Goal: Information Seeking & Learning: Check status

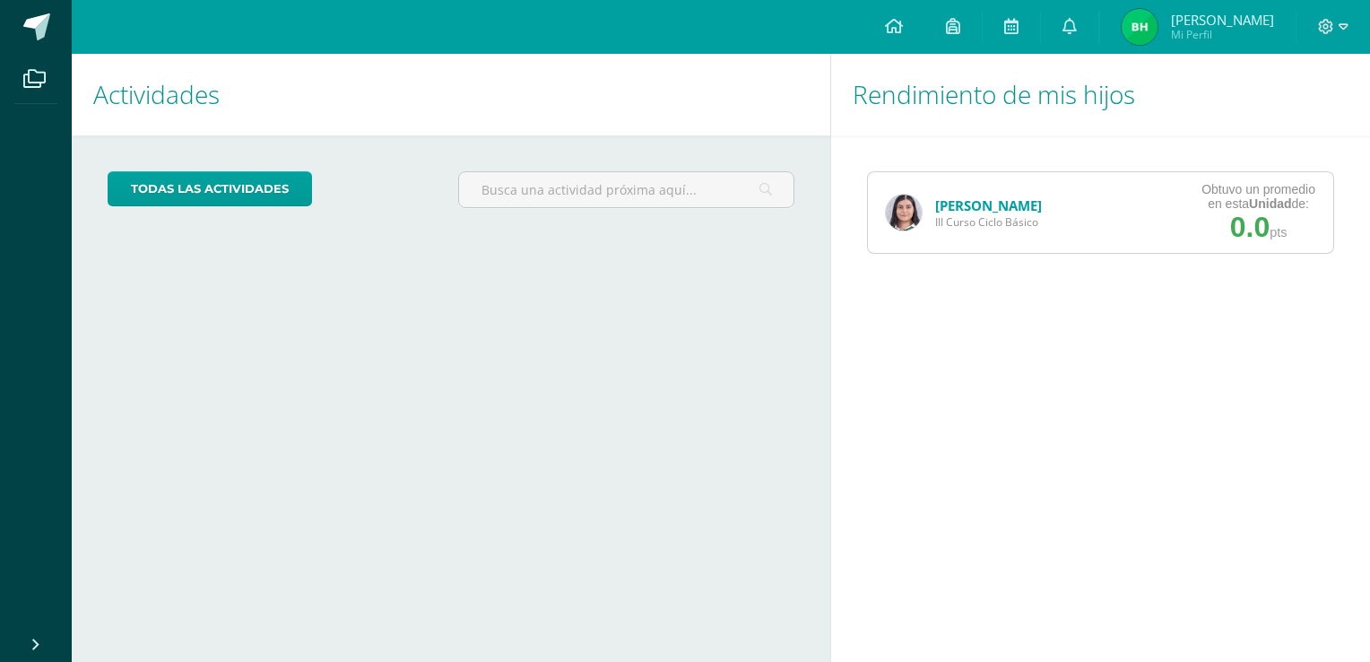
click at [997, 216] on span "III Curso Ciclo Básico" at bounding box center [988, 221] width 107 height 15
click at [986, 210] on link "[PERSON_NAME]" at bounding box center [988, 205] width 107 height 18
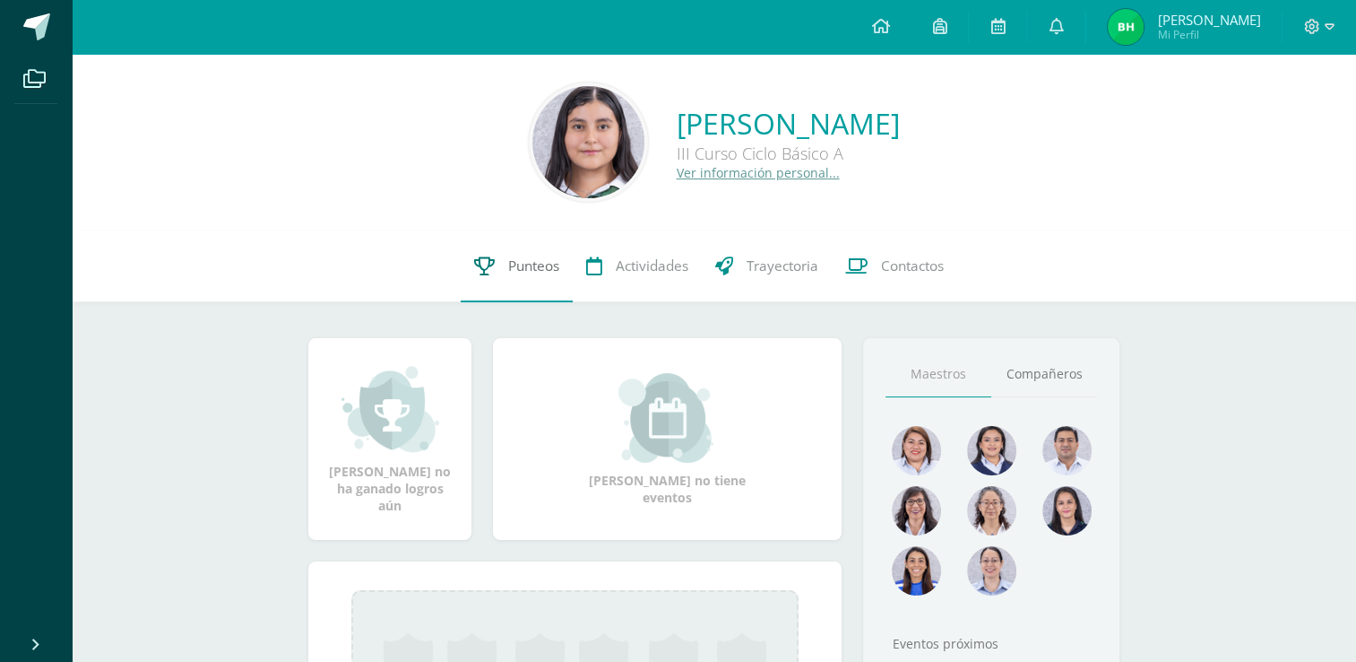
click at [528, 264] on span "Punteos" at bounding box center [533, 265] width 51 height 19
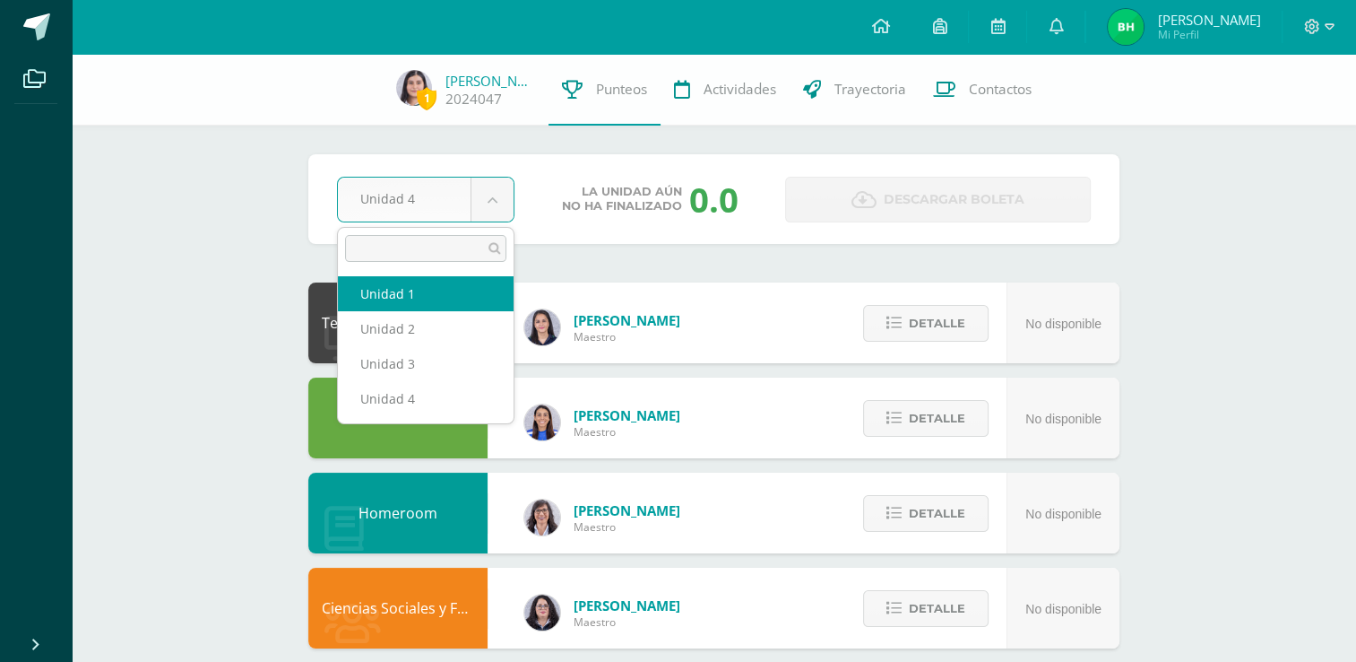
select select "Unidad 1"
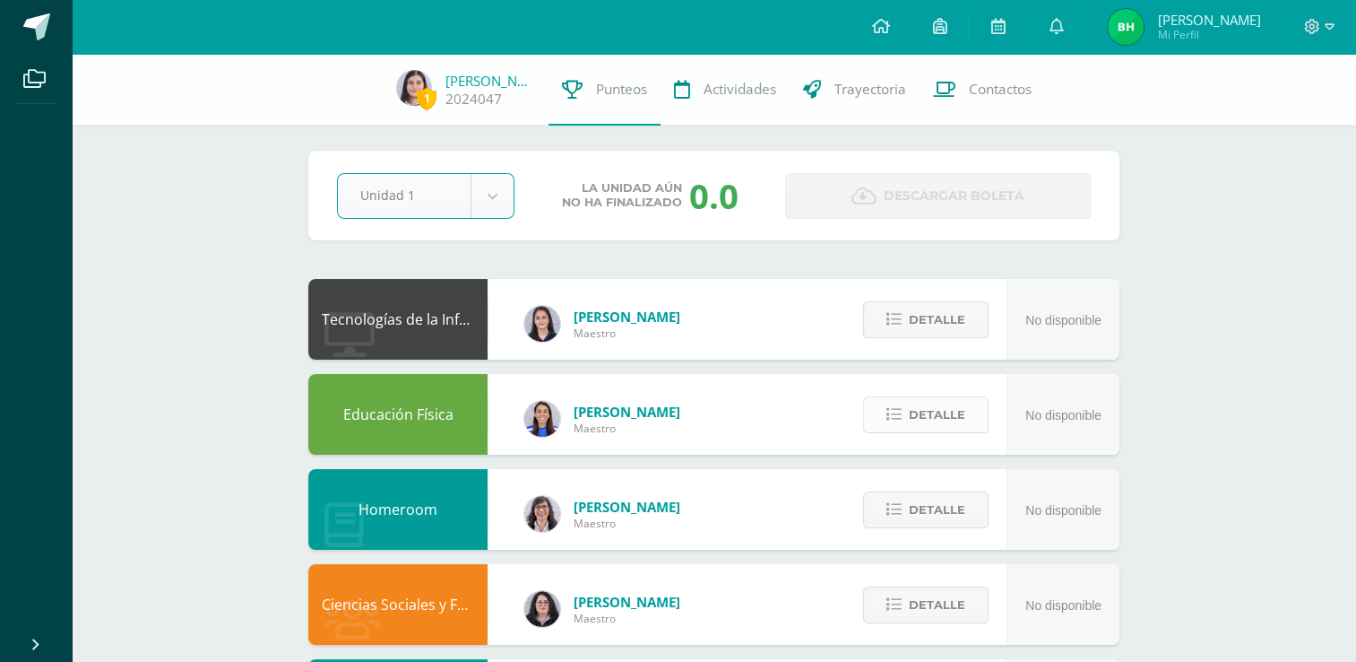
scroll to position [5, 0]
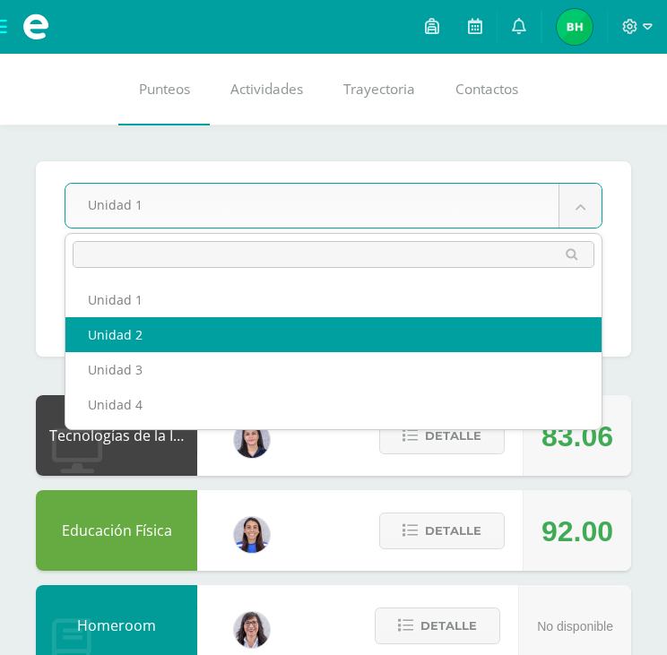
select select "Unidad 2"
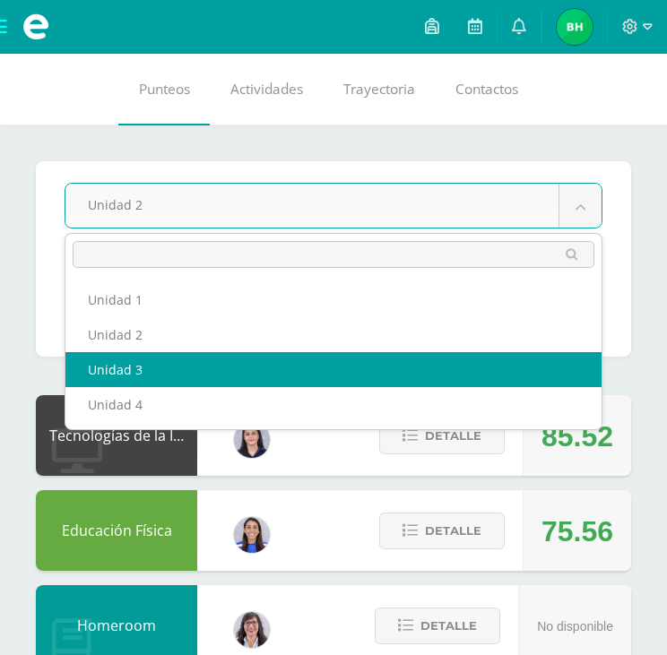
select select "Unidad 3"
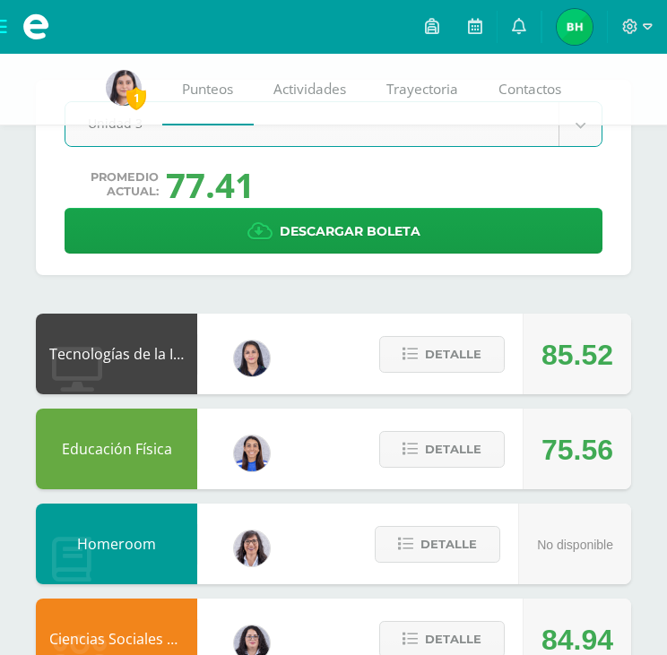
scroll to position [75, 0]
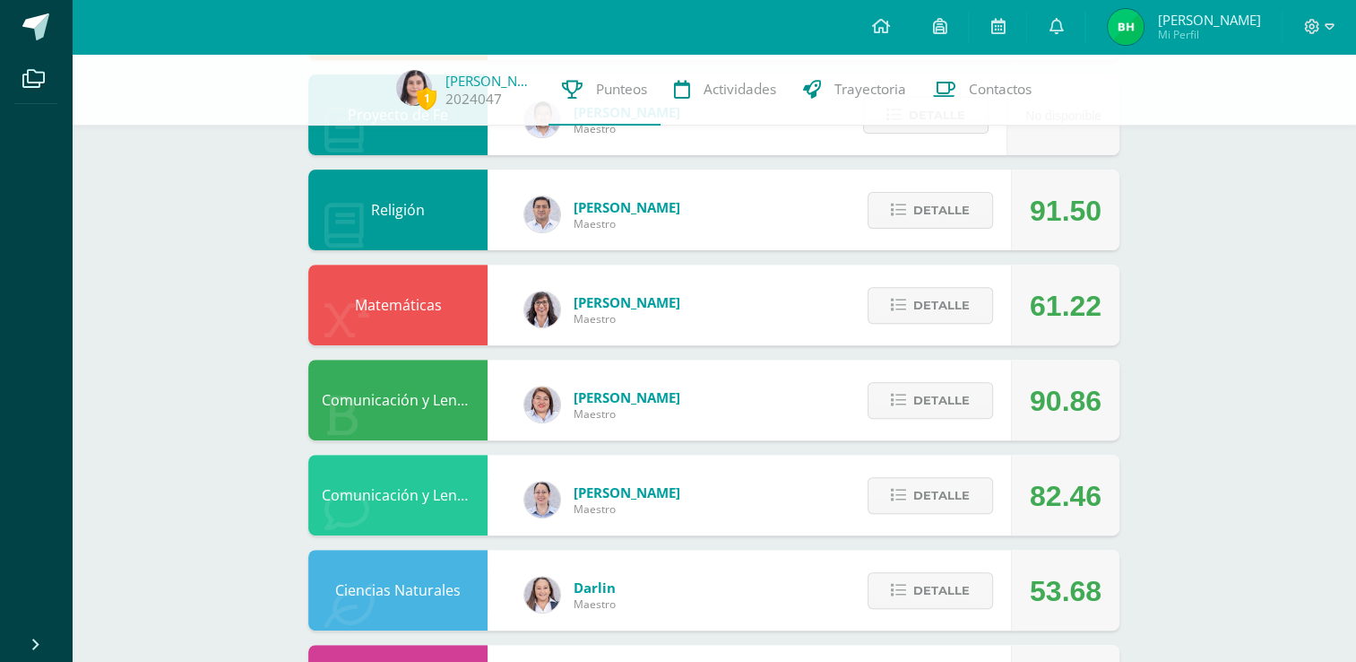
scroll to position [437, 0]
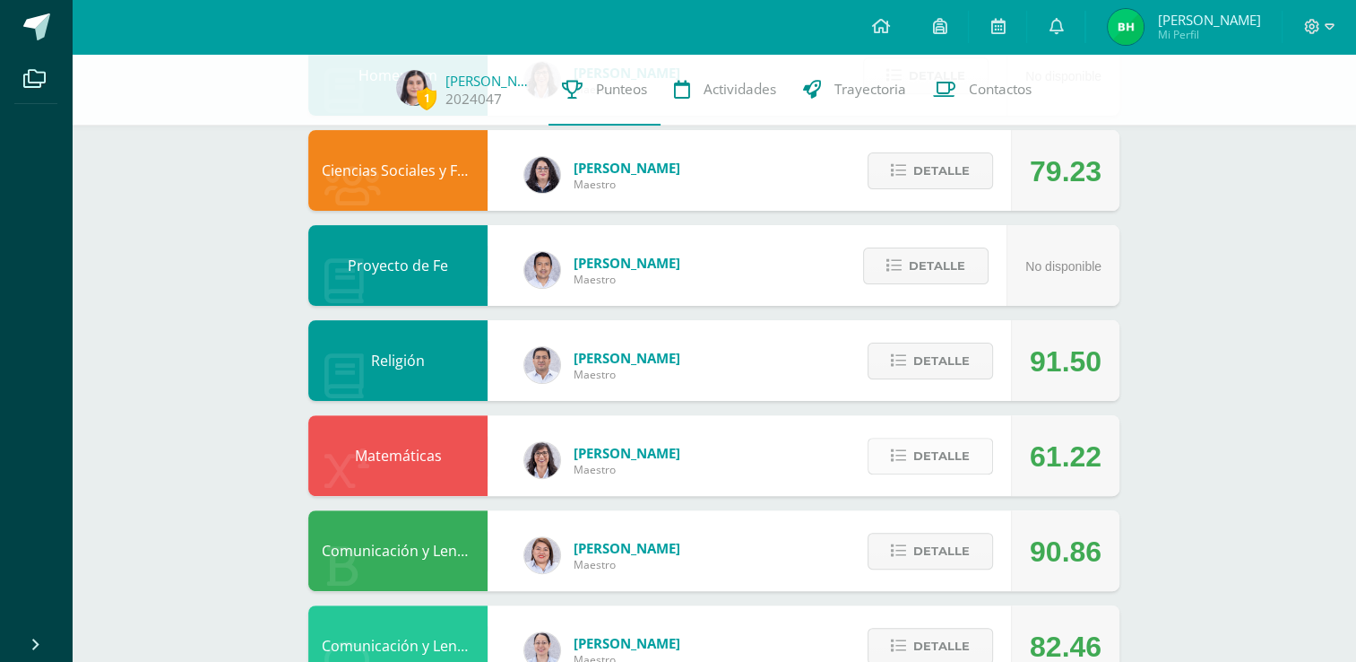
click at [666, 445] on span "Detalle" at bounding box center [941, 455] width 56 height 33
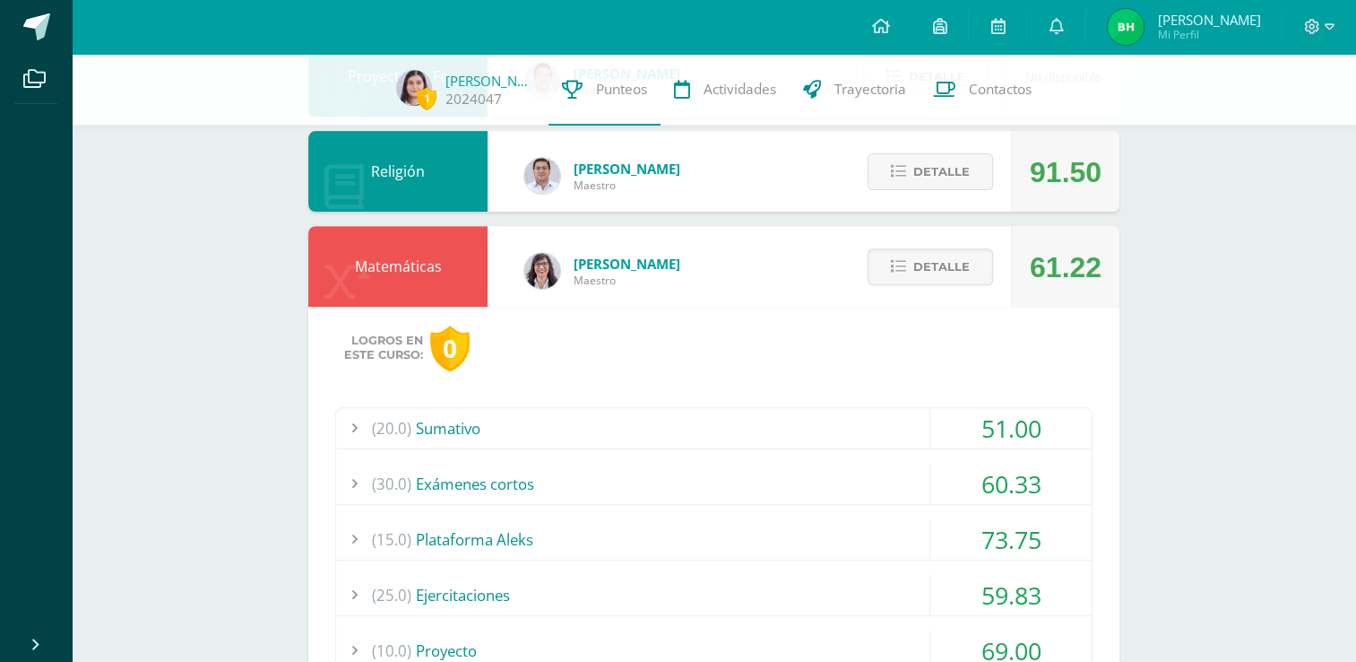
scroll to position [555, 0]
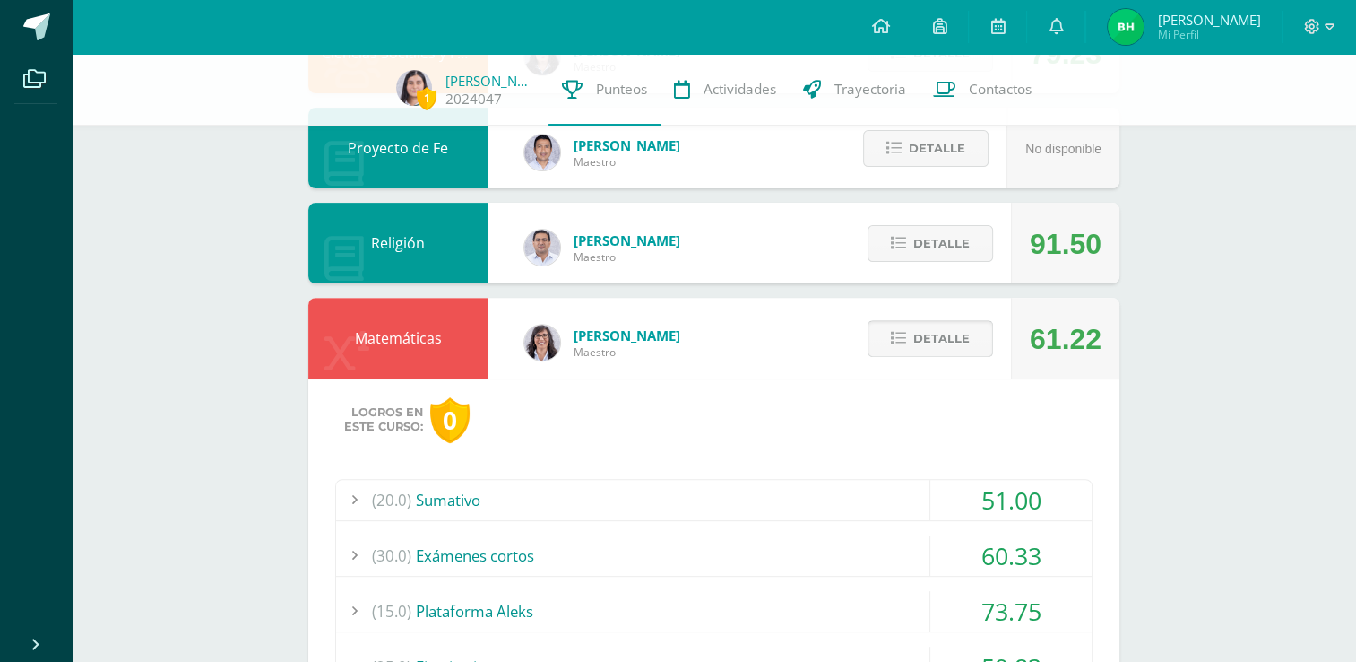
click at [666, 337] on span "Detalle" at bounding box center [941, 338] width 56 height 33
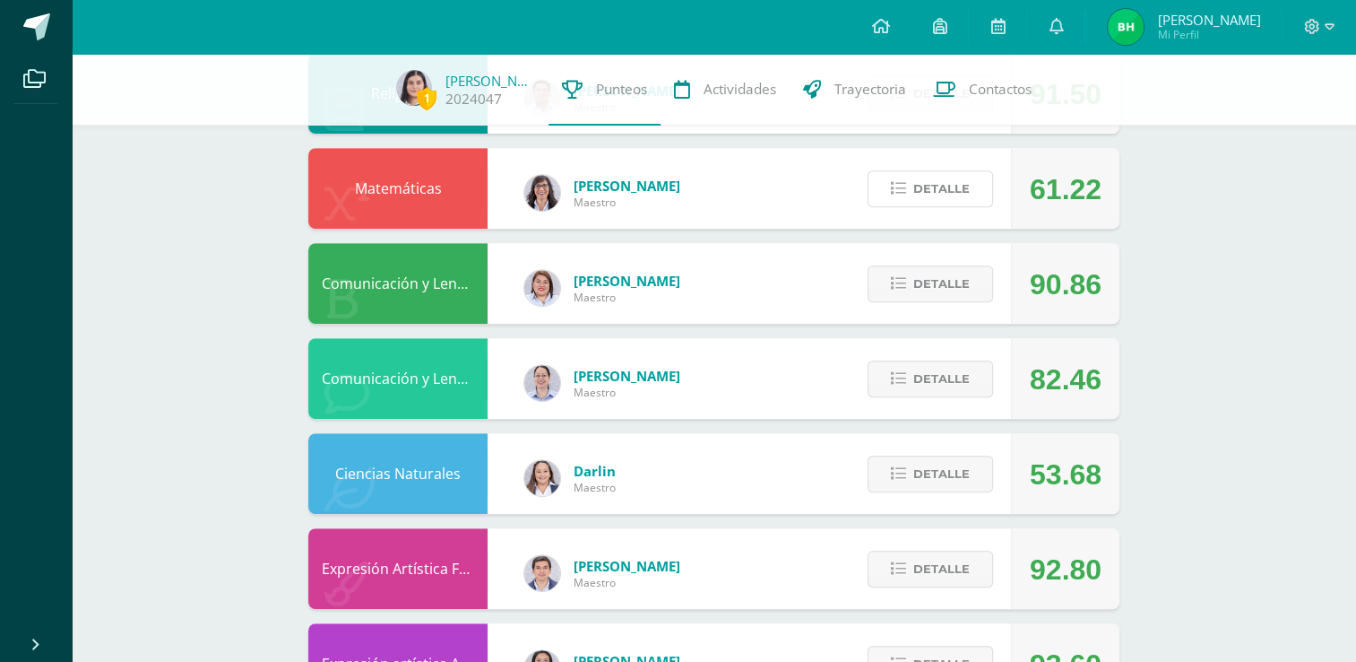
scroll to position [706, 0]
click at [666, 285] on span "Detalle" at bounding box center [941, 282] width 56 height 33
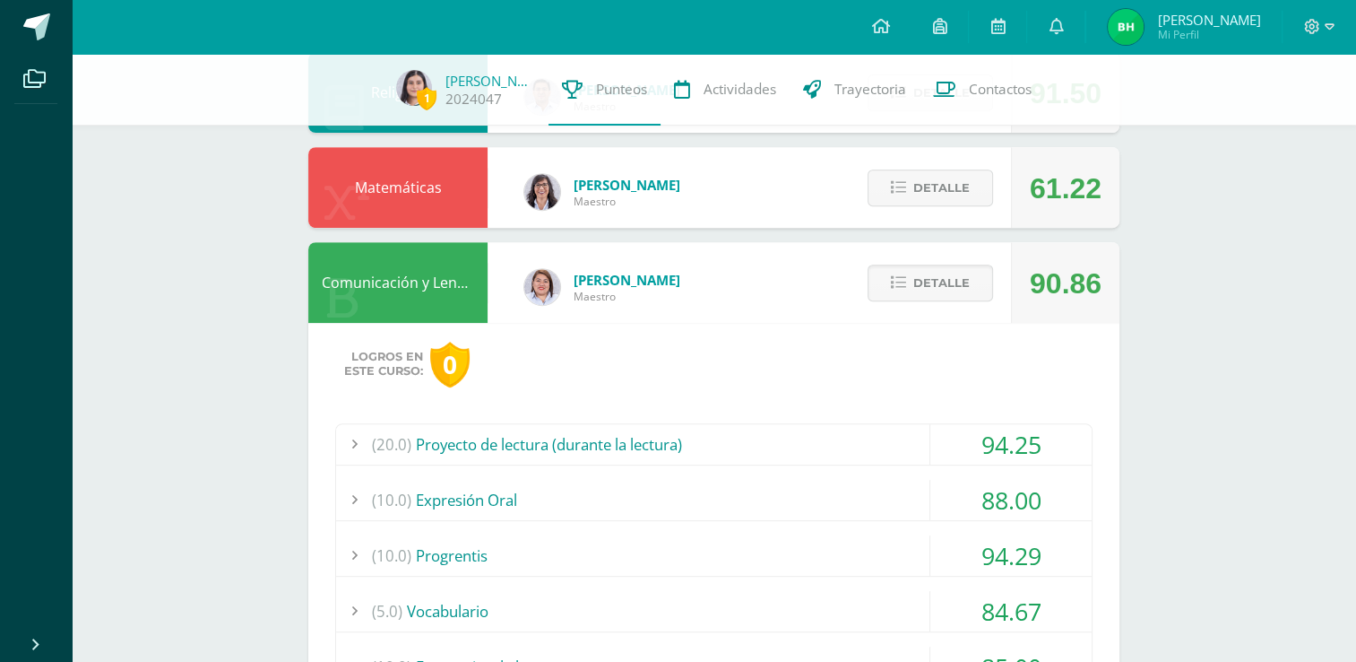
scroll to position [757, 0]
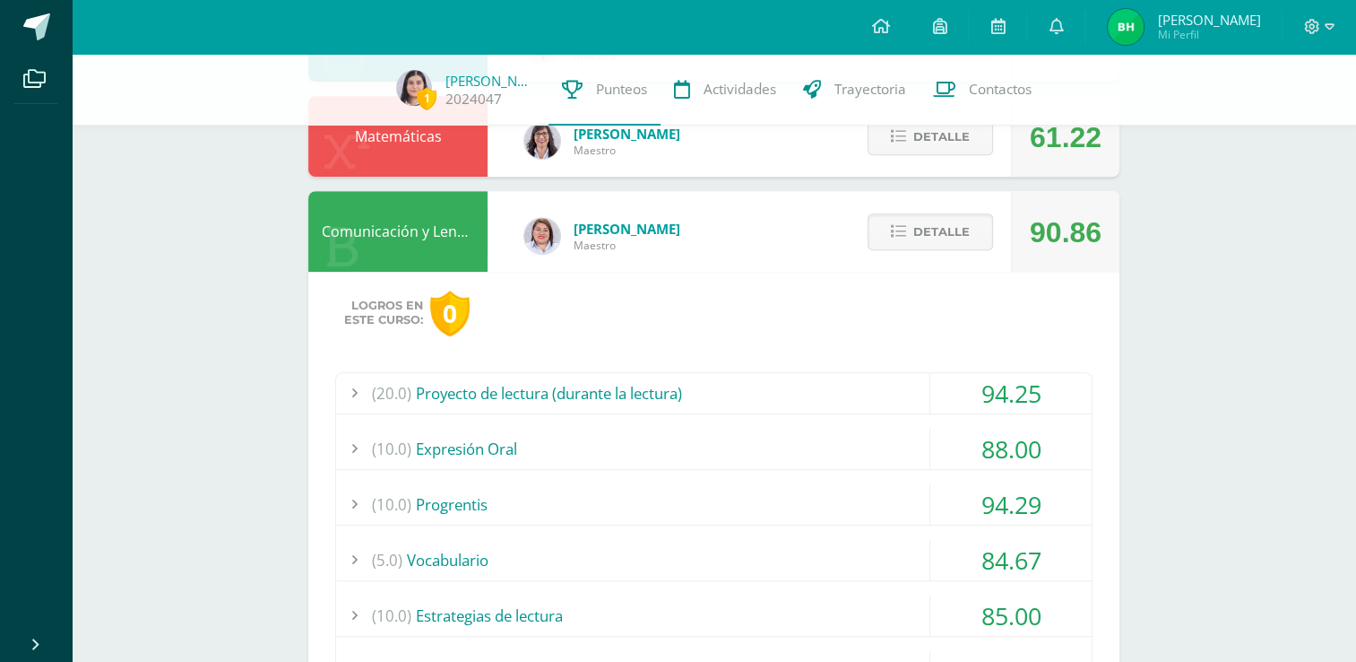
click at [666, 495] on div "(10.0) Progrentis" at bounding box center [714, 504] width 756 height 40
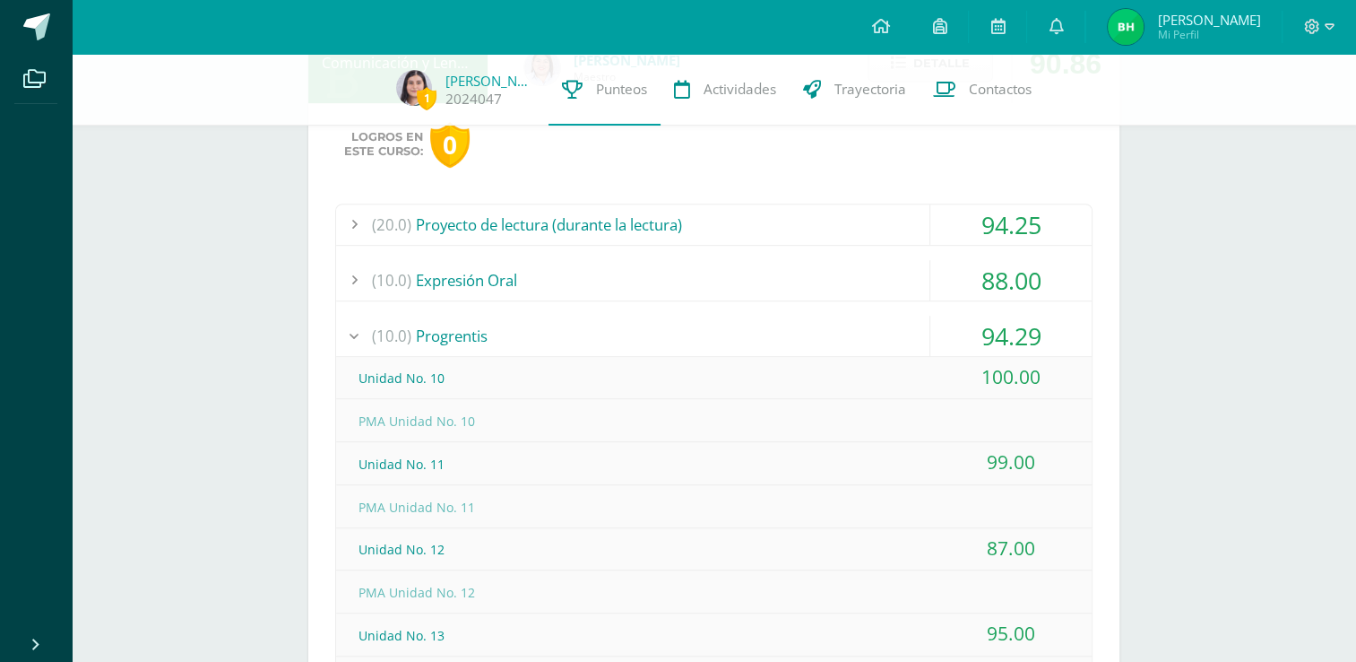
scroll to position [723, 0]
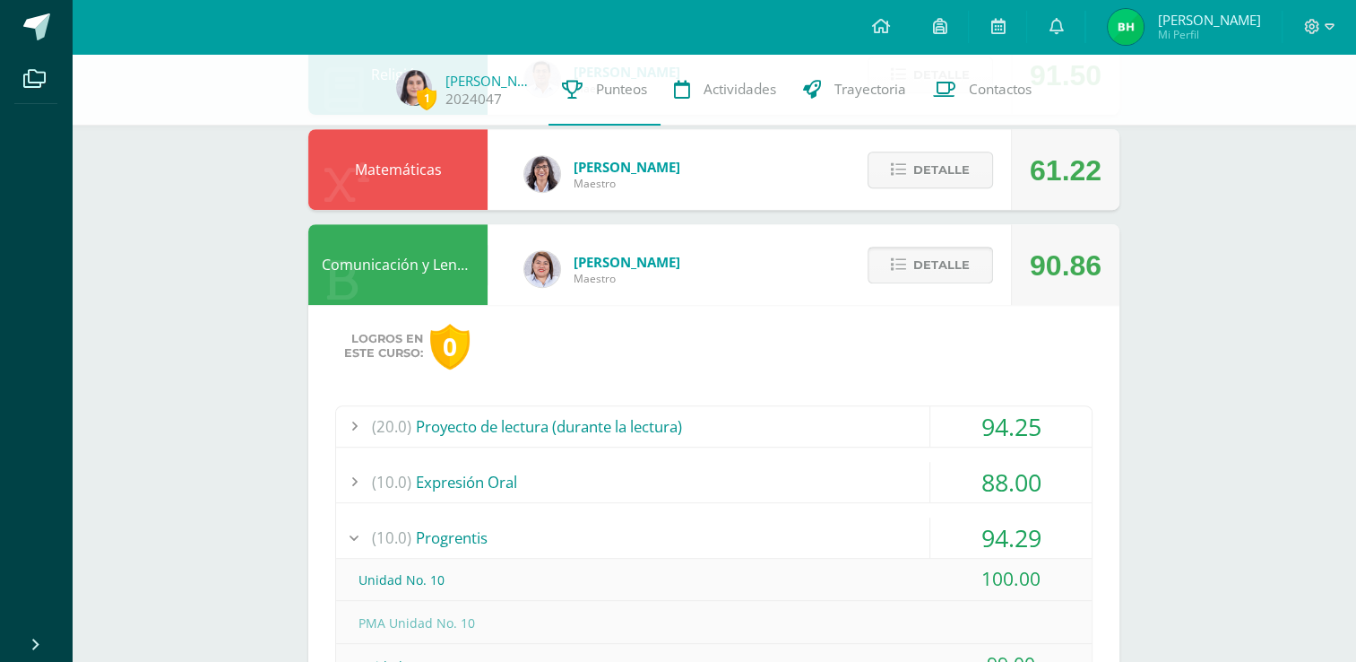
click at [666, 271] on span "Detalle" at bounding box center [941, 264] width 56 height 33
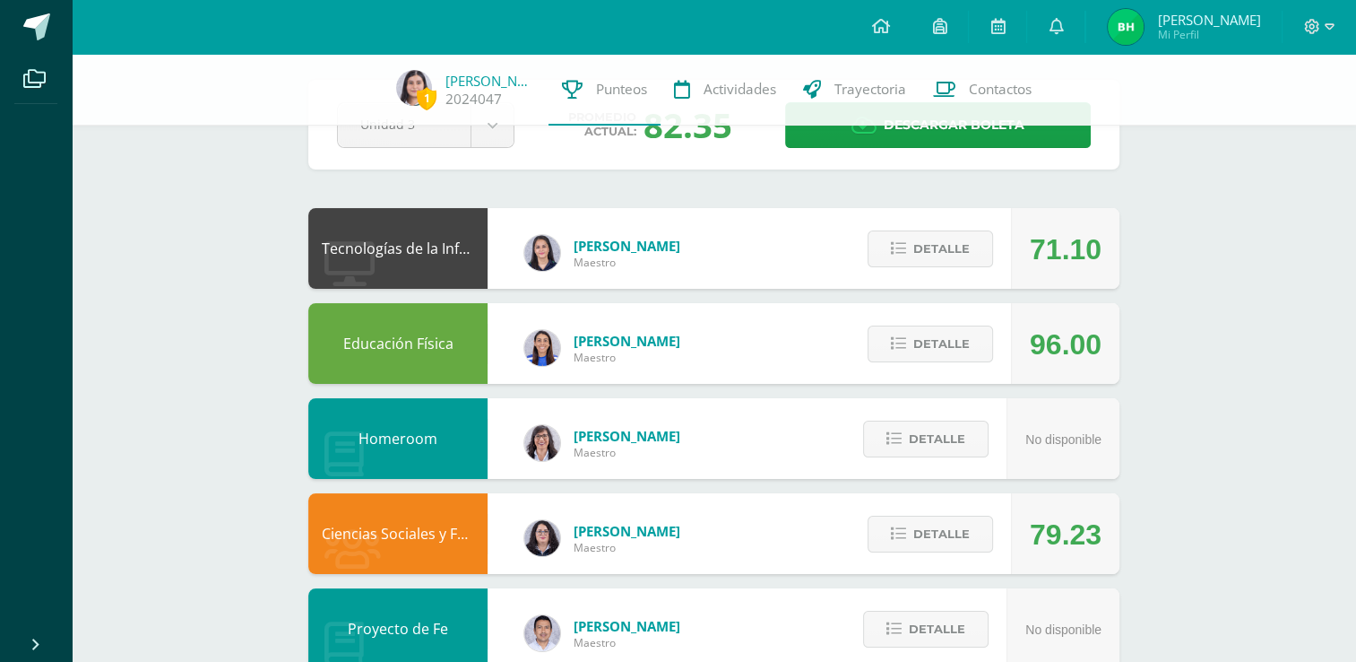
scroll to position [0, 0]
